Goal: Task Accomplishment & Management: Complete application form

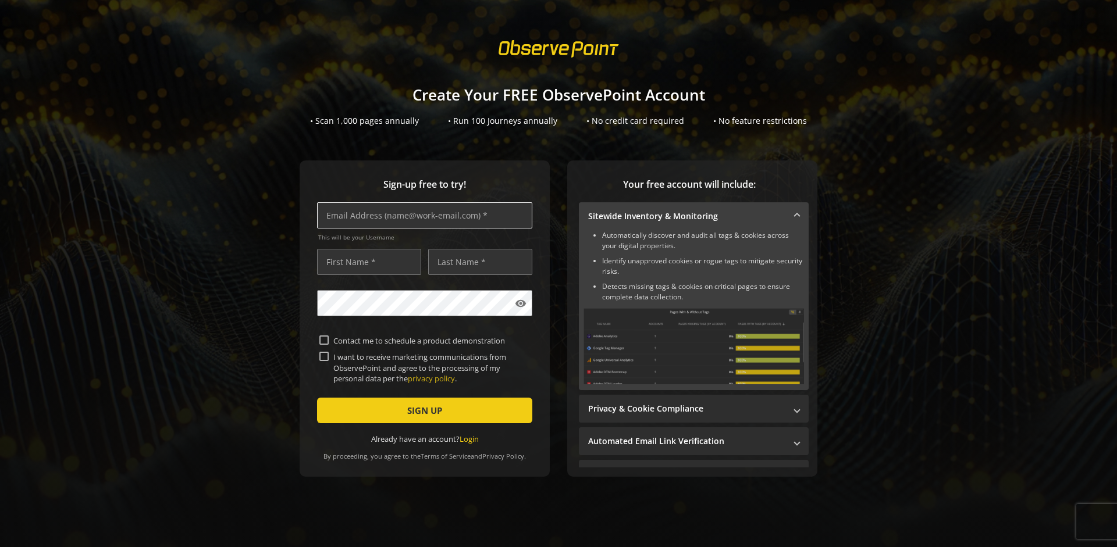
click at [421, 215] on input "text" at bounding box center [424, 215] width 215 height 26
type input "[EMAIL_ADDRESS][DOMAIN_NAME]"
click at [366, 262] on input "text" at bounding box center [369, 262] width 104 height 26
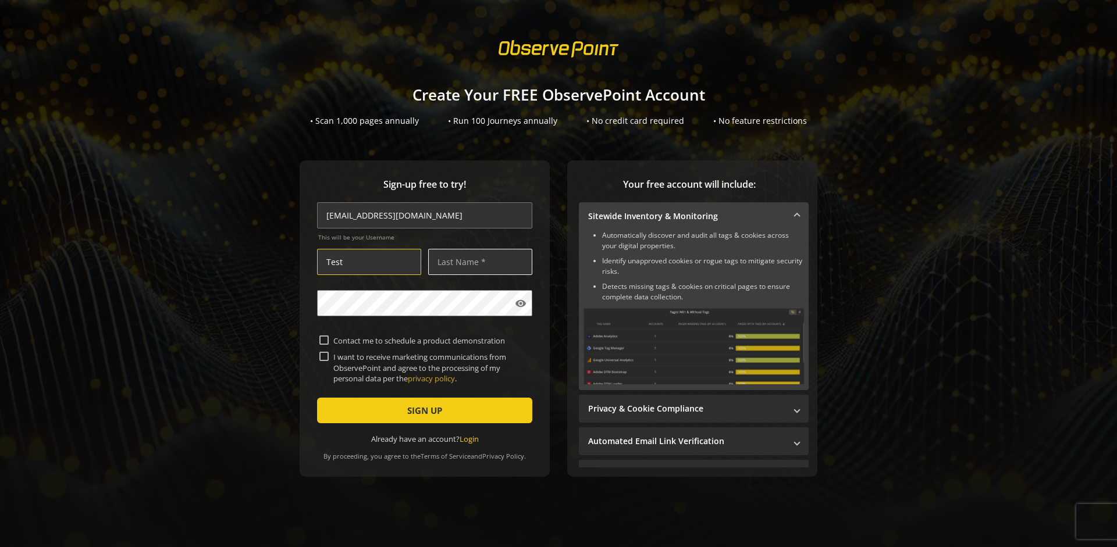
type input "Test"
click at [477, 262] on input "text" at bounding box center [480, 262] width 104 height 26
type input "Test"
click at [421, 410] on span "SIGN UP" at bounding box center [424, 410] width 35 height 21
